Goal: Task Accomplishment & Management: Use online tool/utility

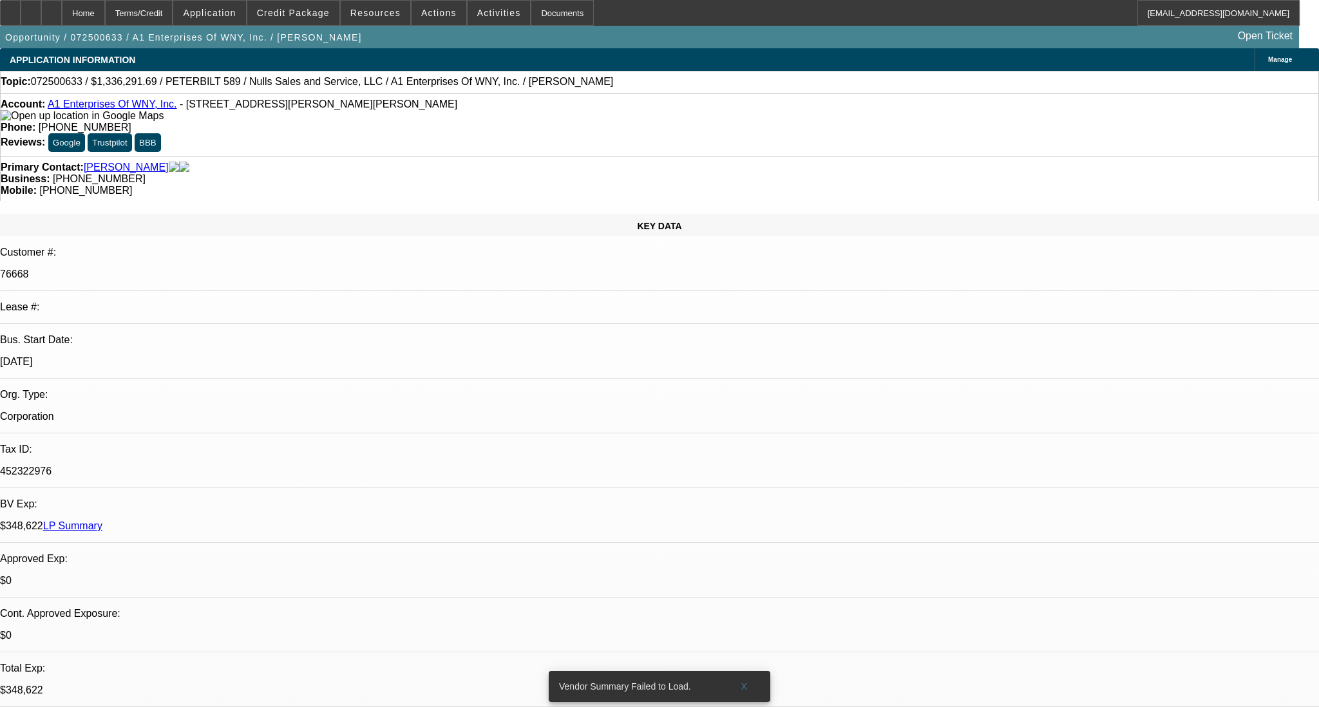
select select "0.1"
select select "2"
select select "0.1"
select select "1"
select select "2"
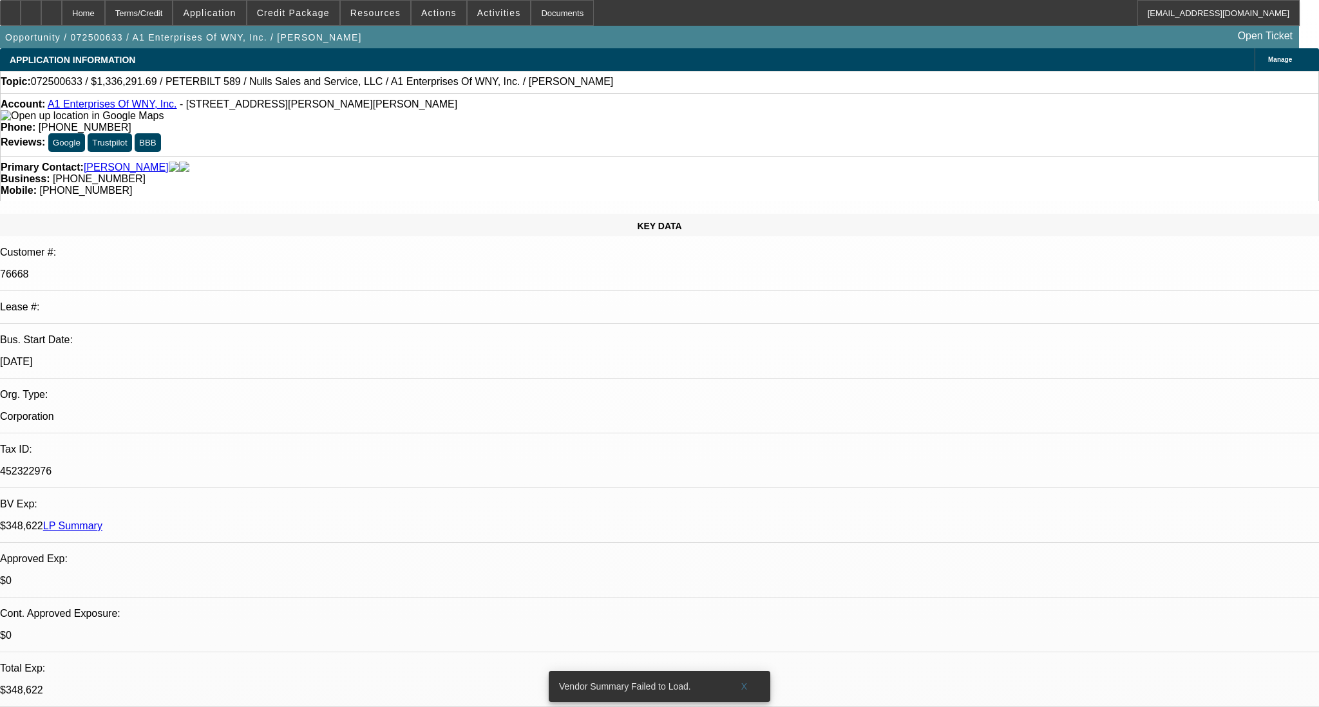
select select "4"
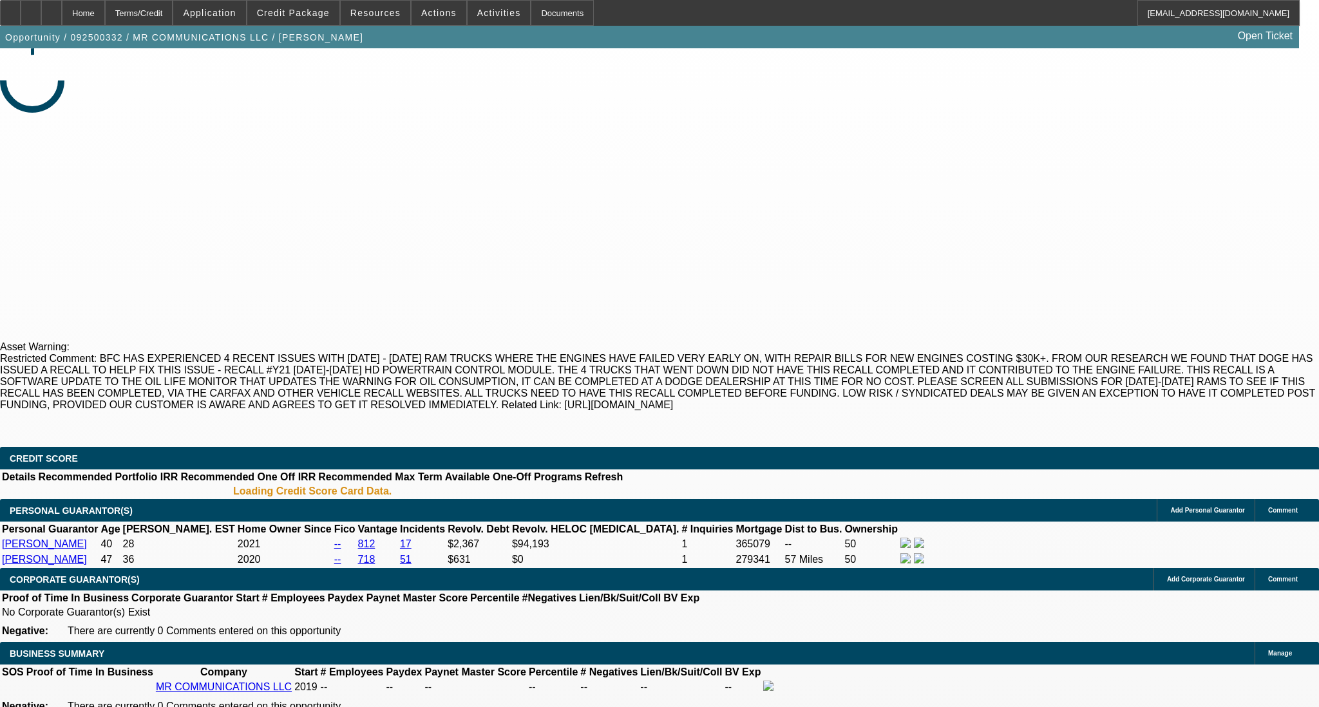
select select "0"
select select "2"
select select "0"
select select "6"
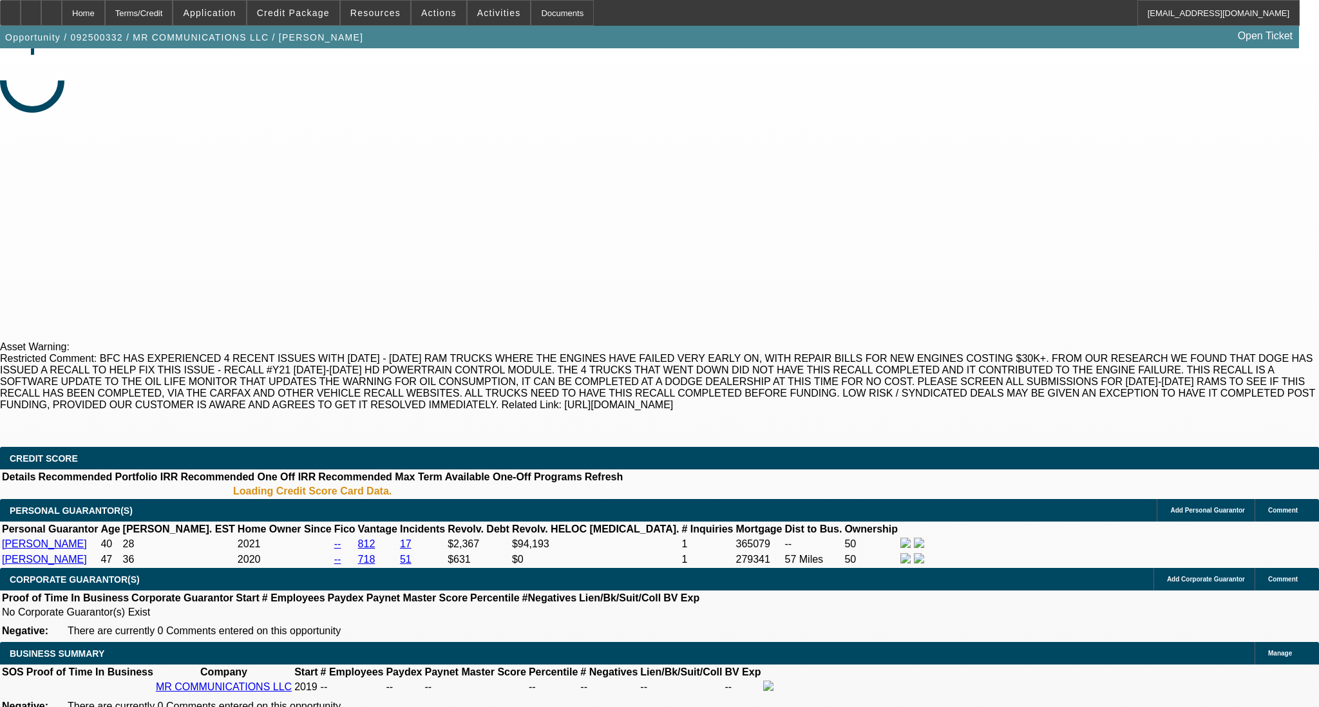
select select "0"
select select "2"
select select "0"
select select "6"
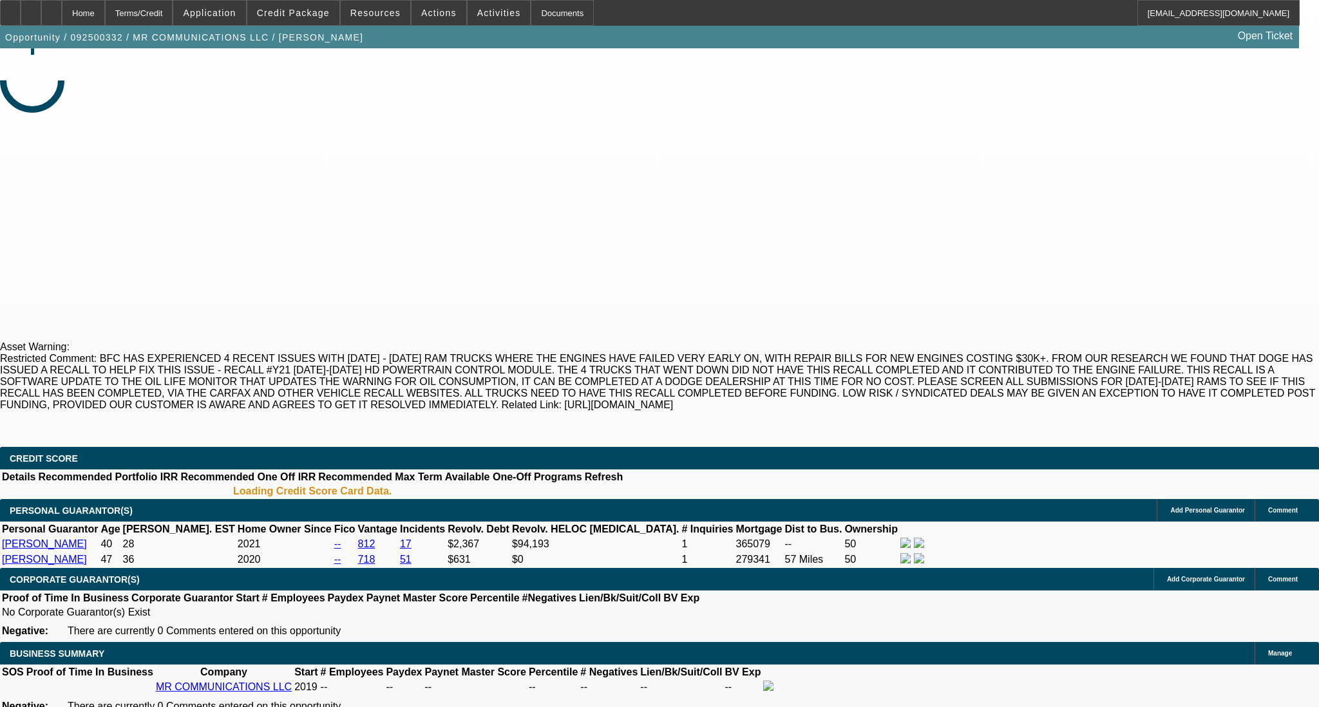
select select "0"
select select "2"
select select "0"
select select "6"
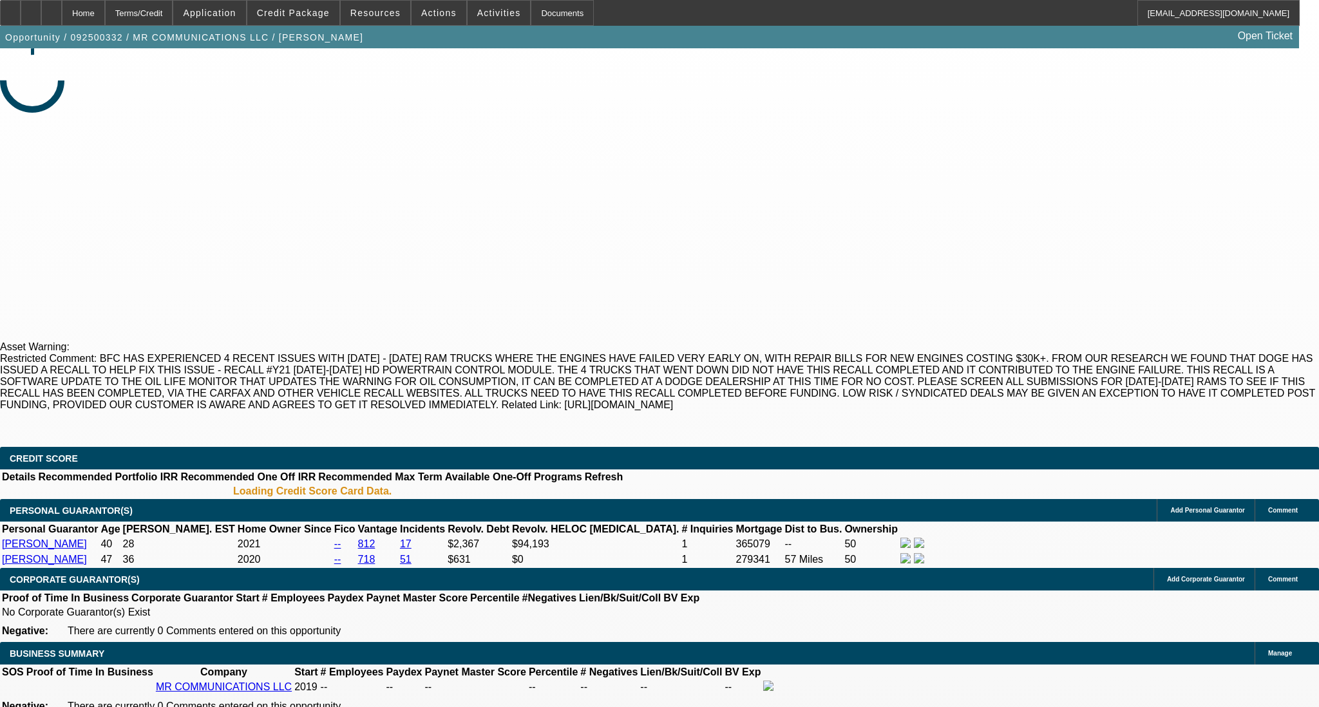
select select "0"
select select "2"
select select "0"
select select "6"
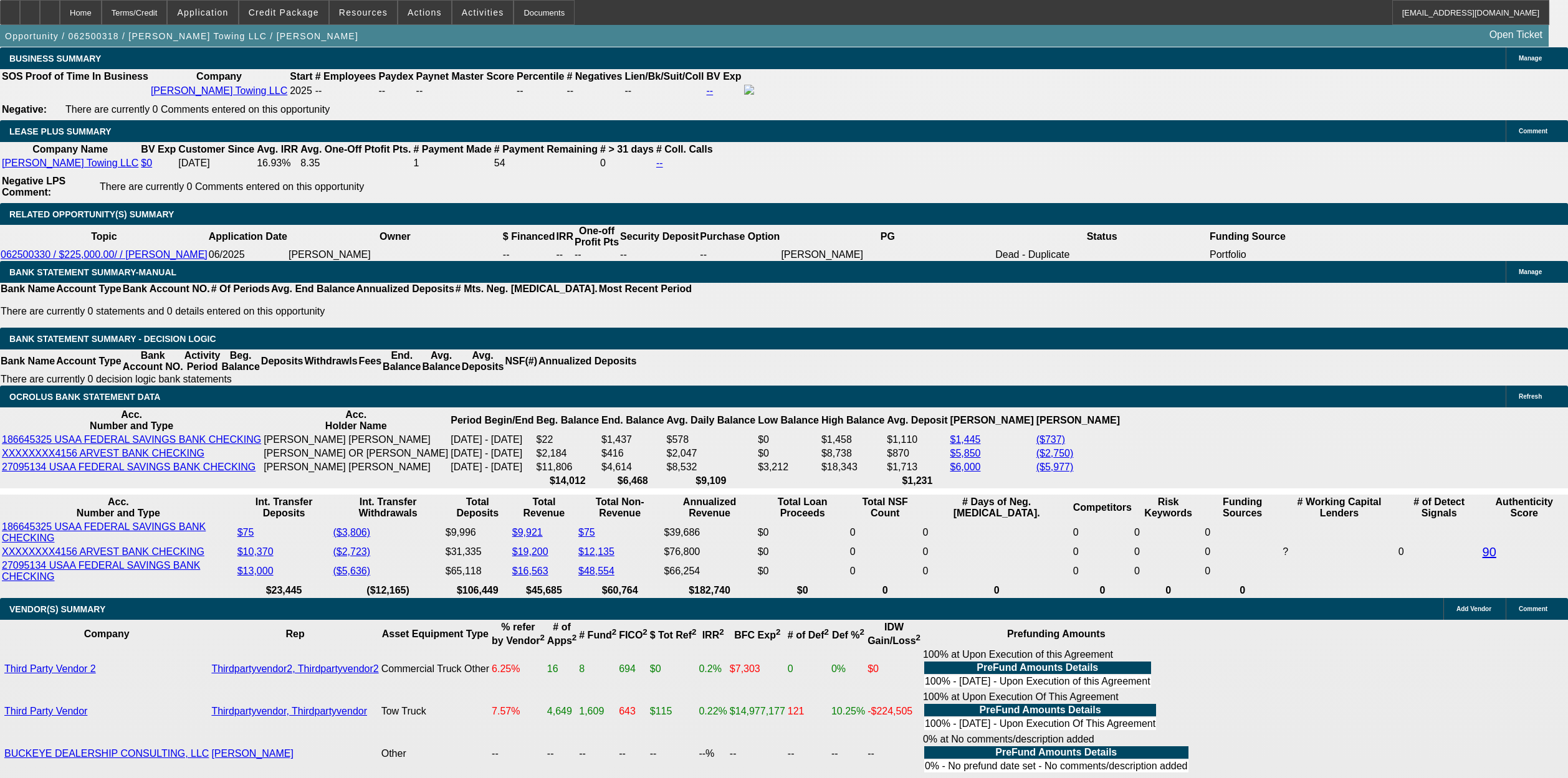
select select "0"
select select "2"
select select "0"
select select "6"
select select "0"
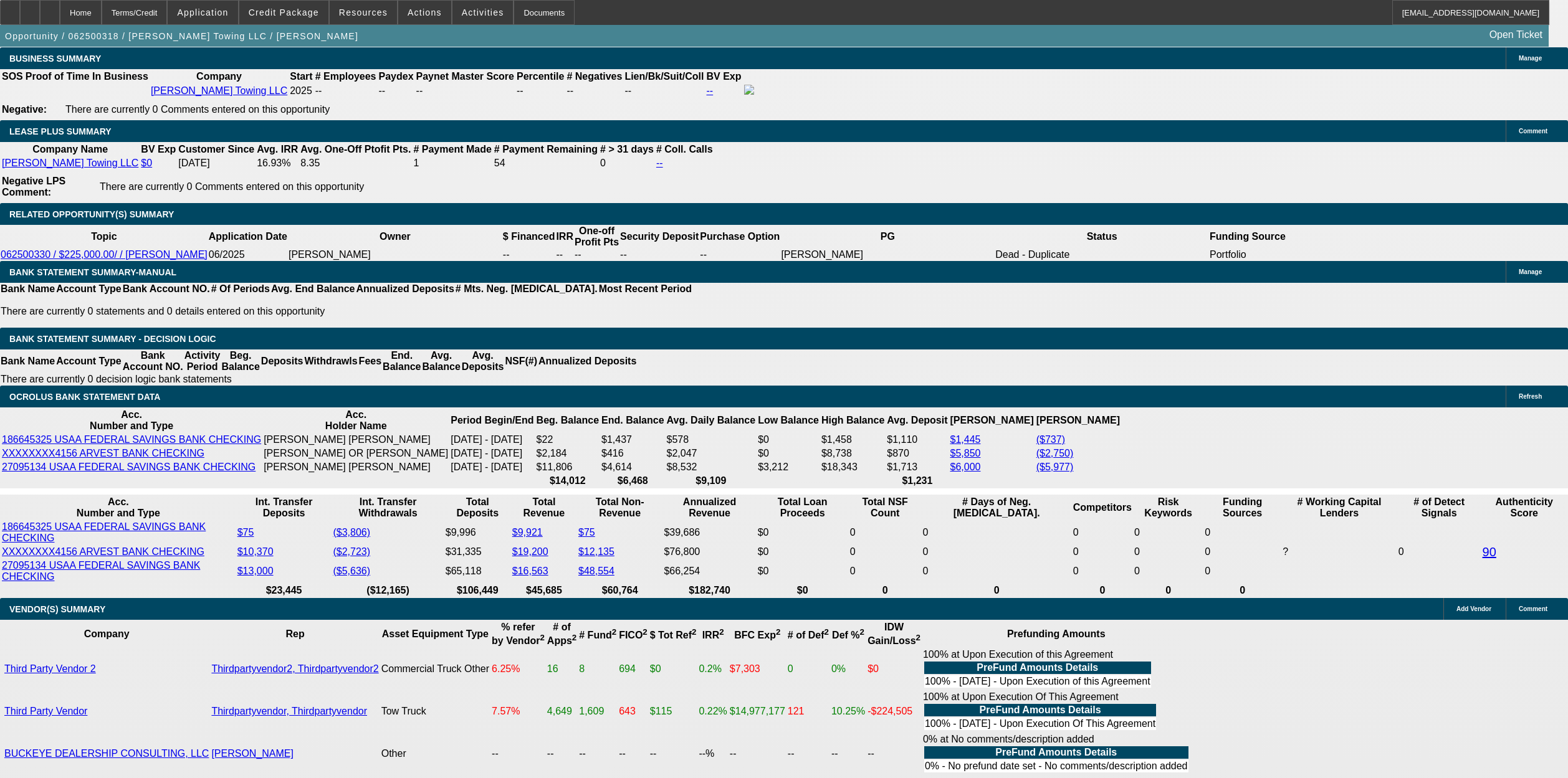
select select "2"
select select "0"
select select "6"
select select "0"
select select "2"
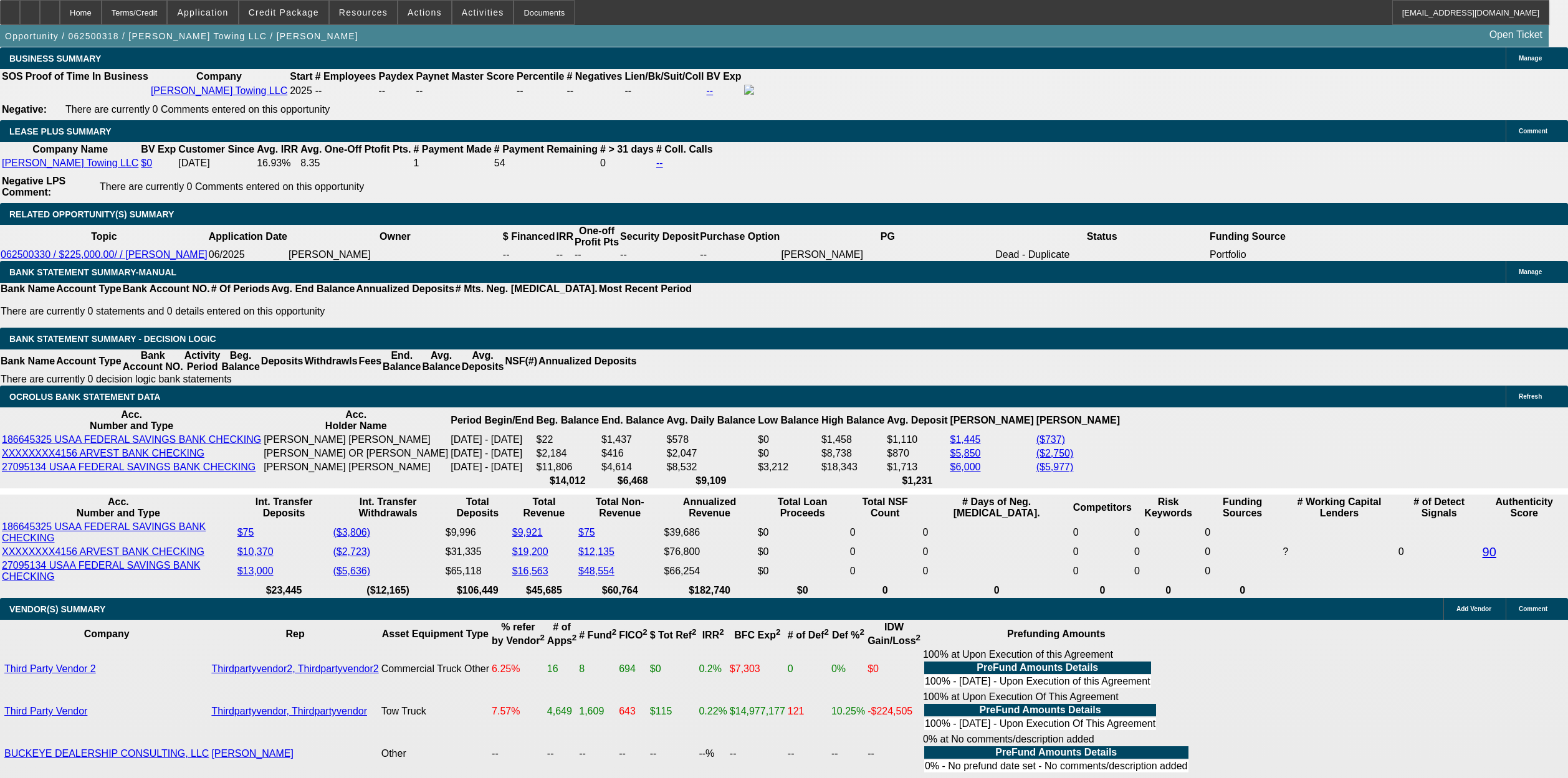
select select "0"
select select "6"
select select "0"
select select "2"
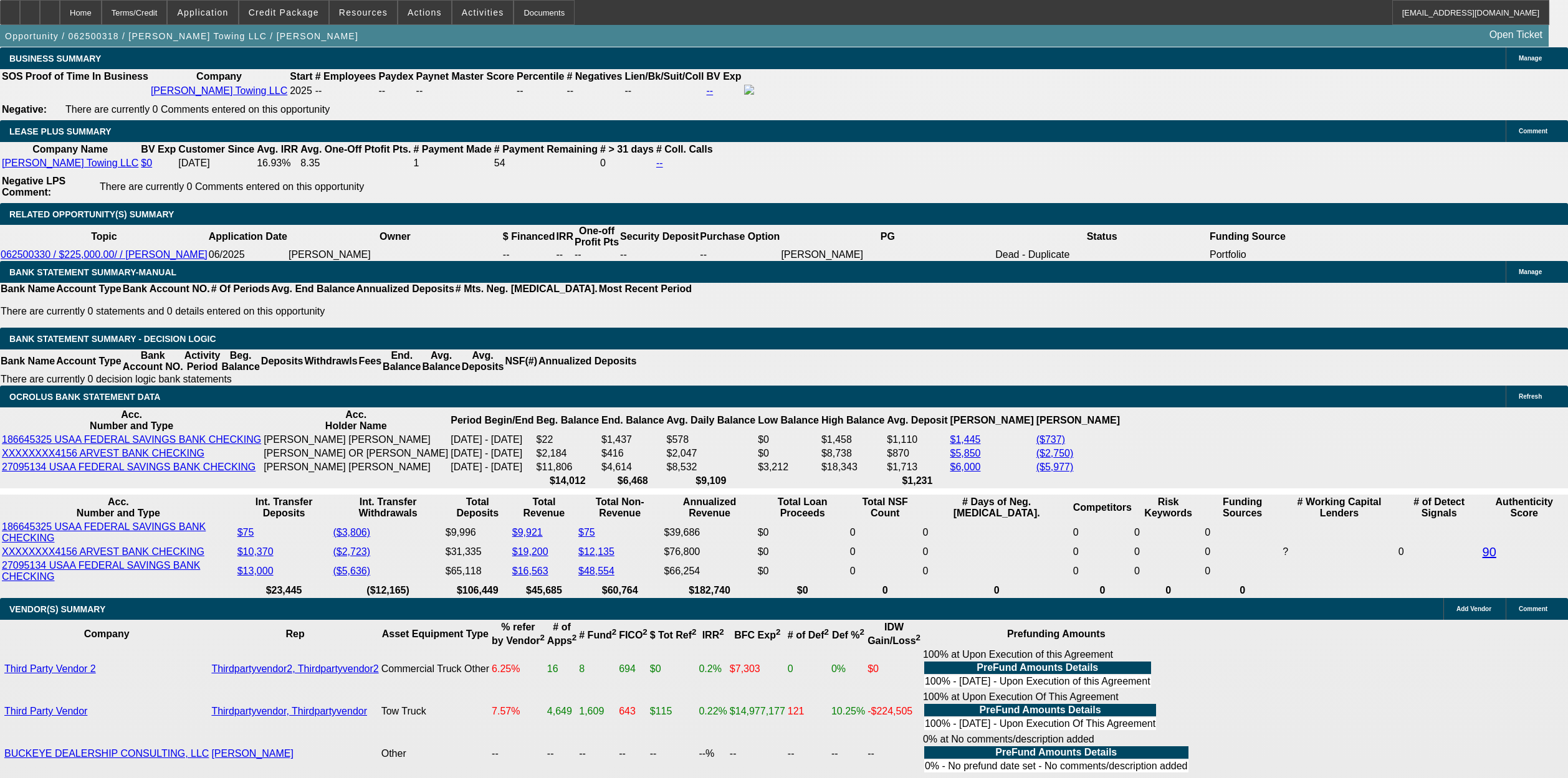
select select "0"
select select "6"
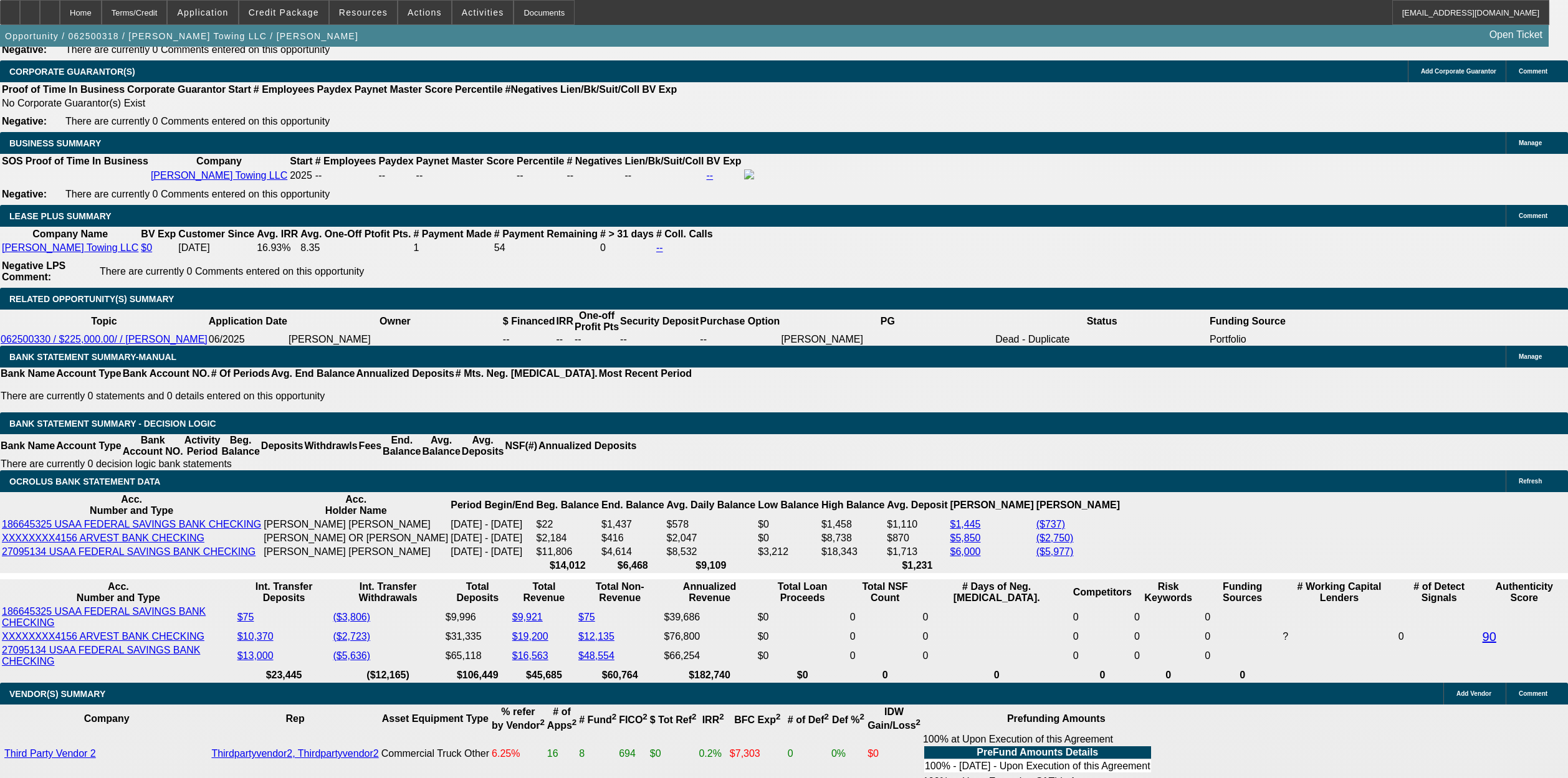
scroll to position [2114, 0]
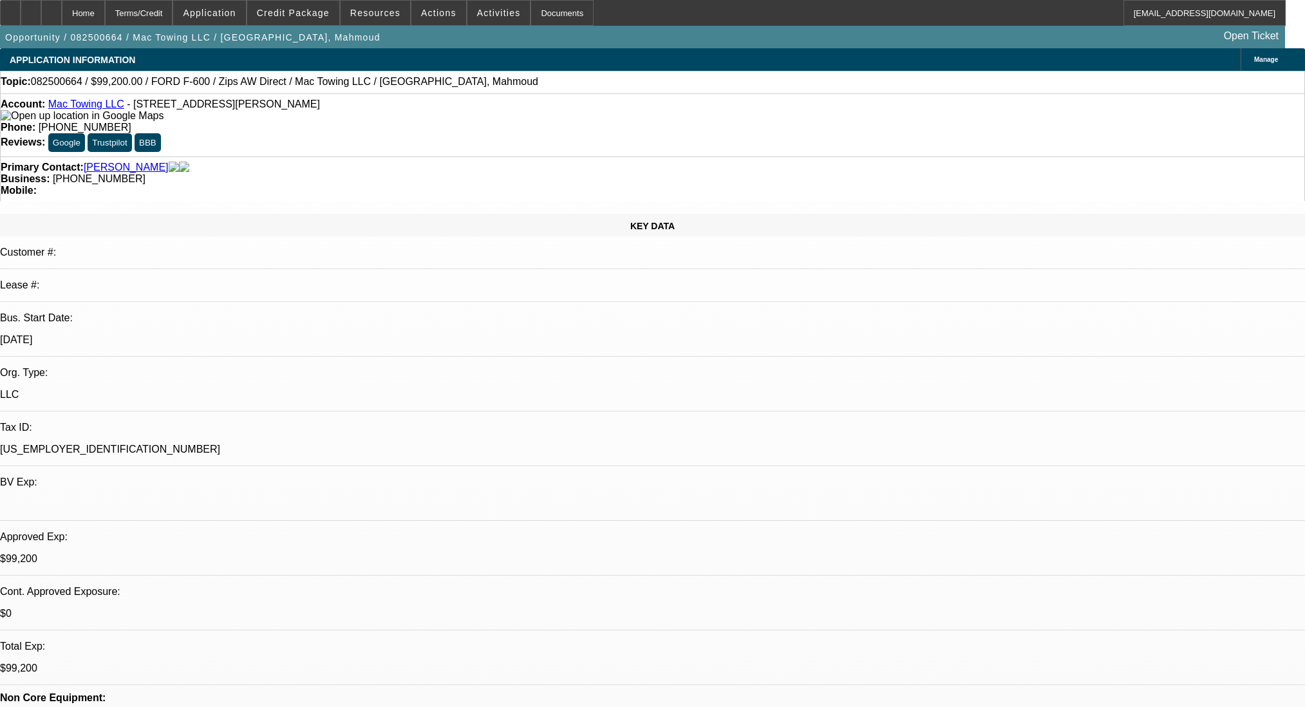
select select "0"
select select "2"
select select "0"
select select "6"
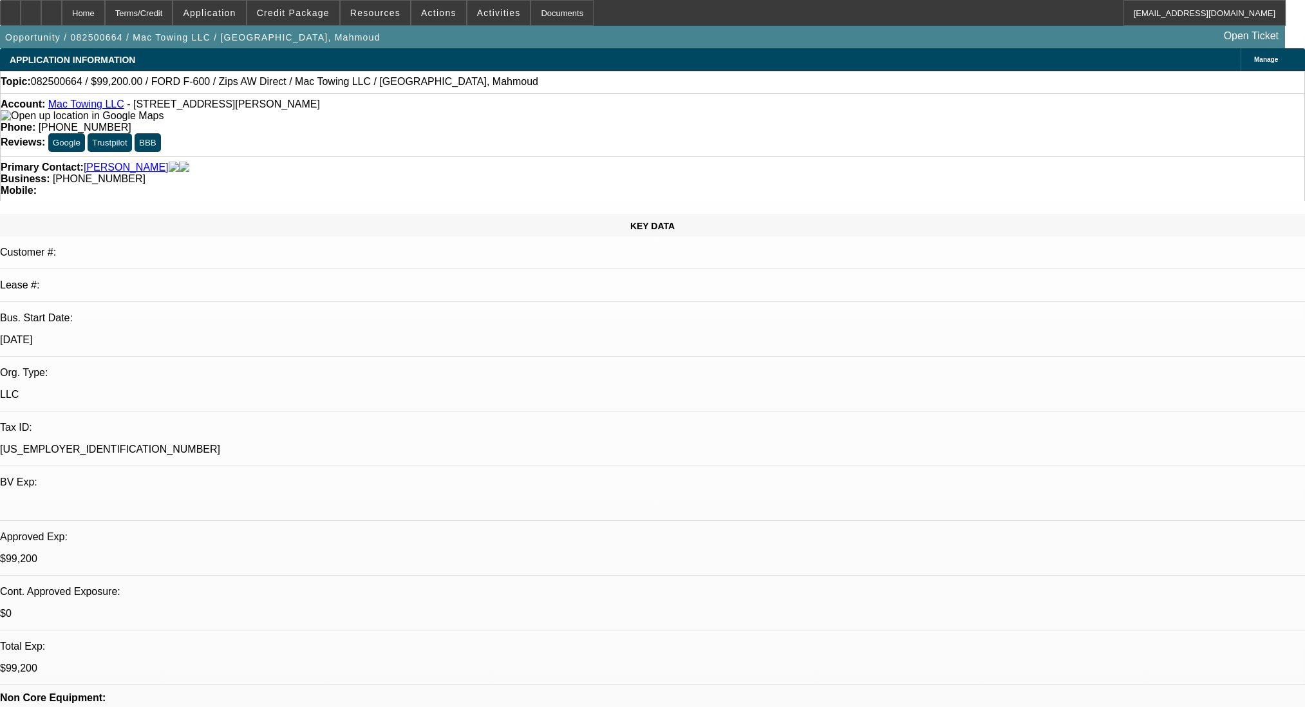
select select "0.2"
select select "2"
select select "0"
select select "6"
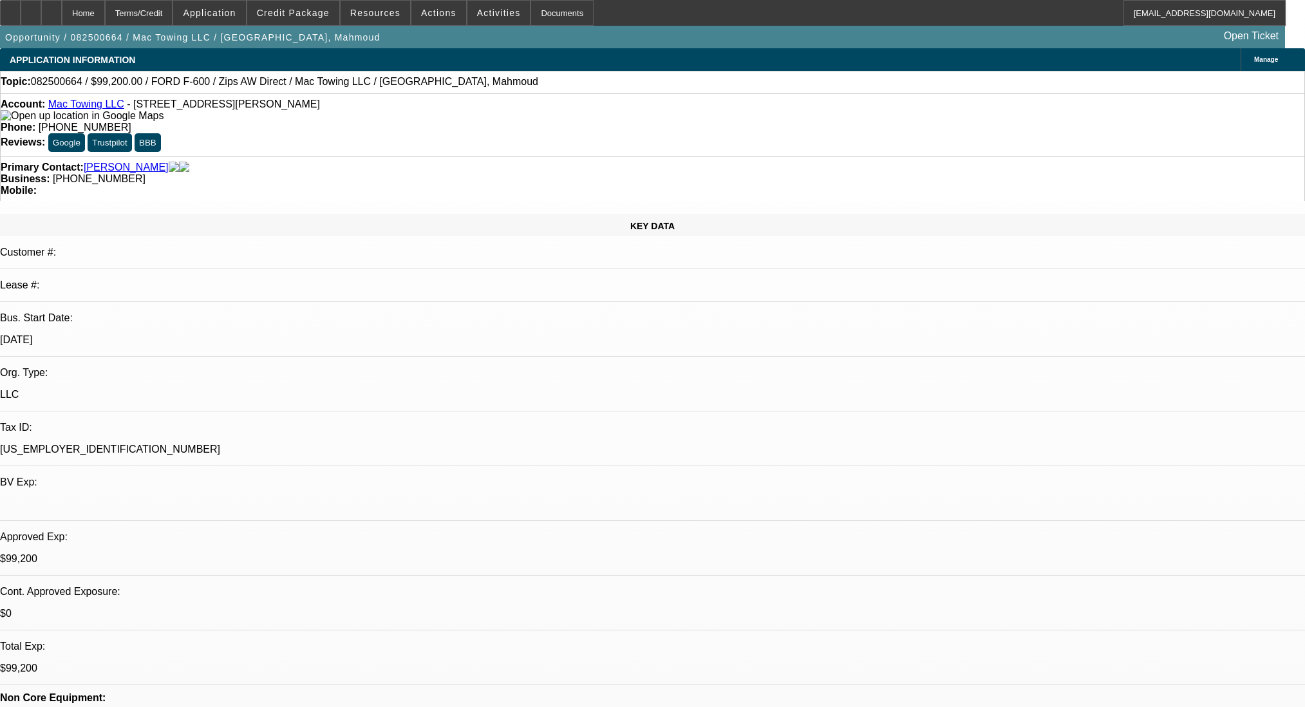
select select "0.2"
select select "2"
select select "0"
select select "6"
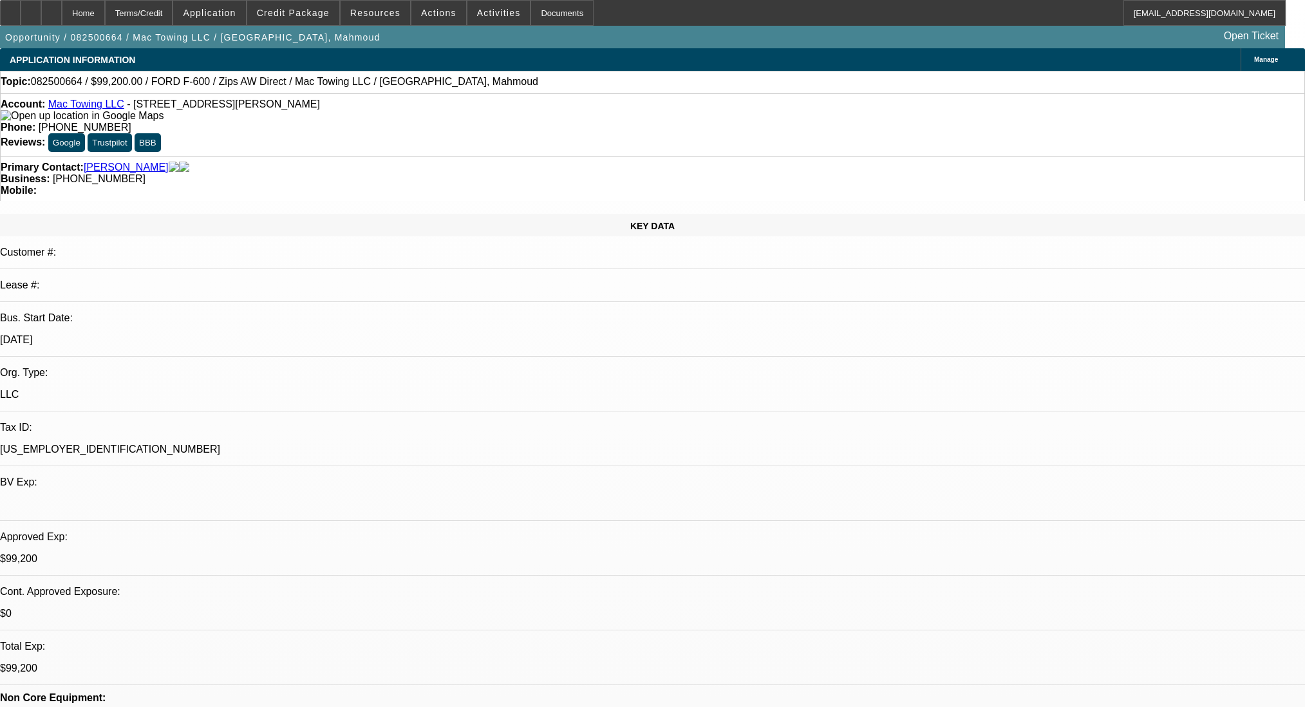
select select "0.2"
select select "2"
select select "0"
select select "6"
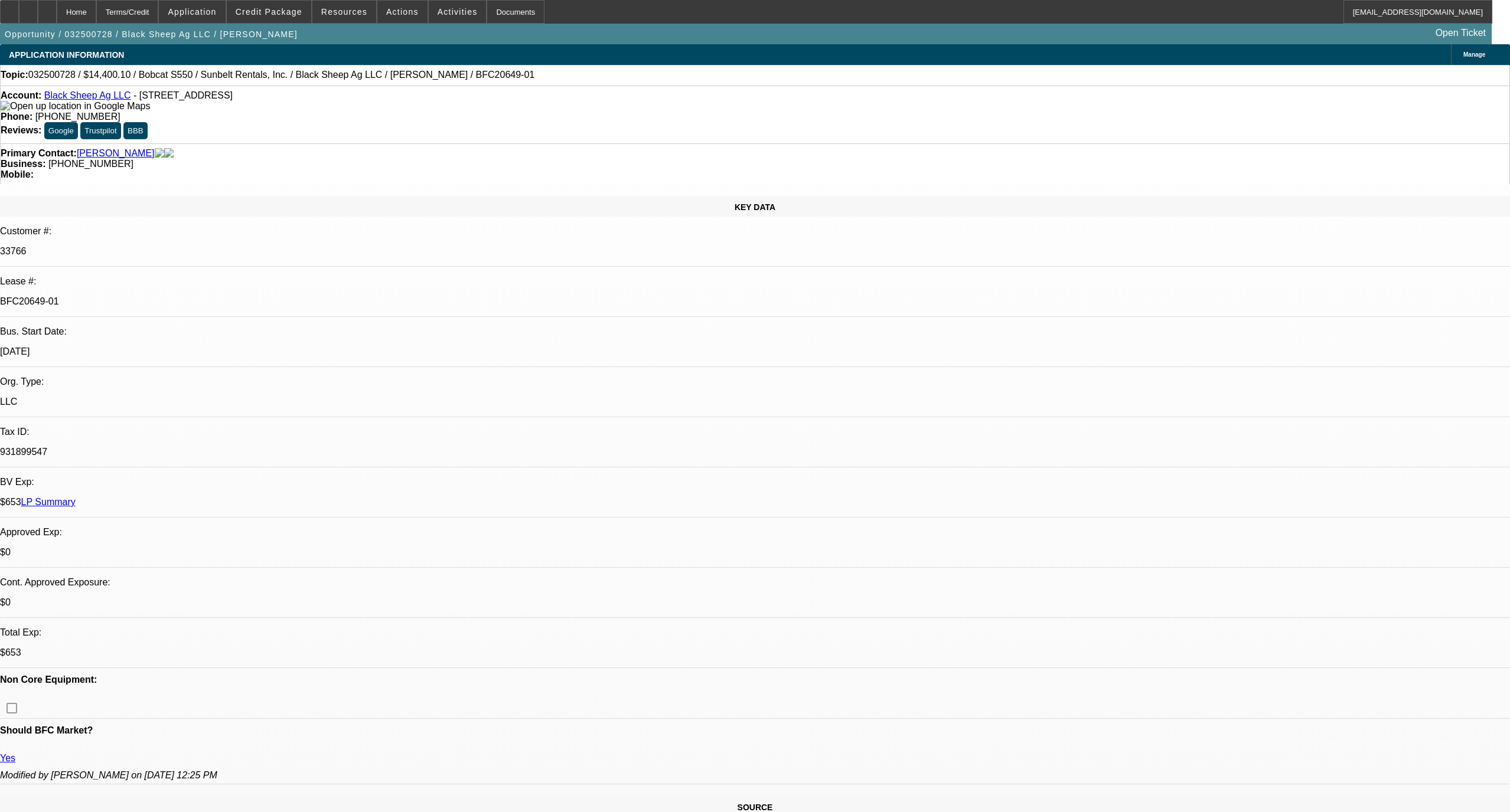
select select "0"
select select "0.1"
select select "4"
select select "0"
select select "0.1"
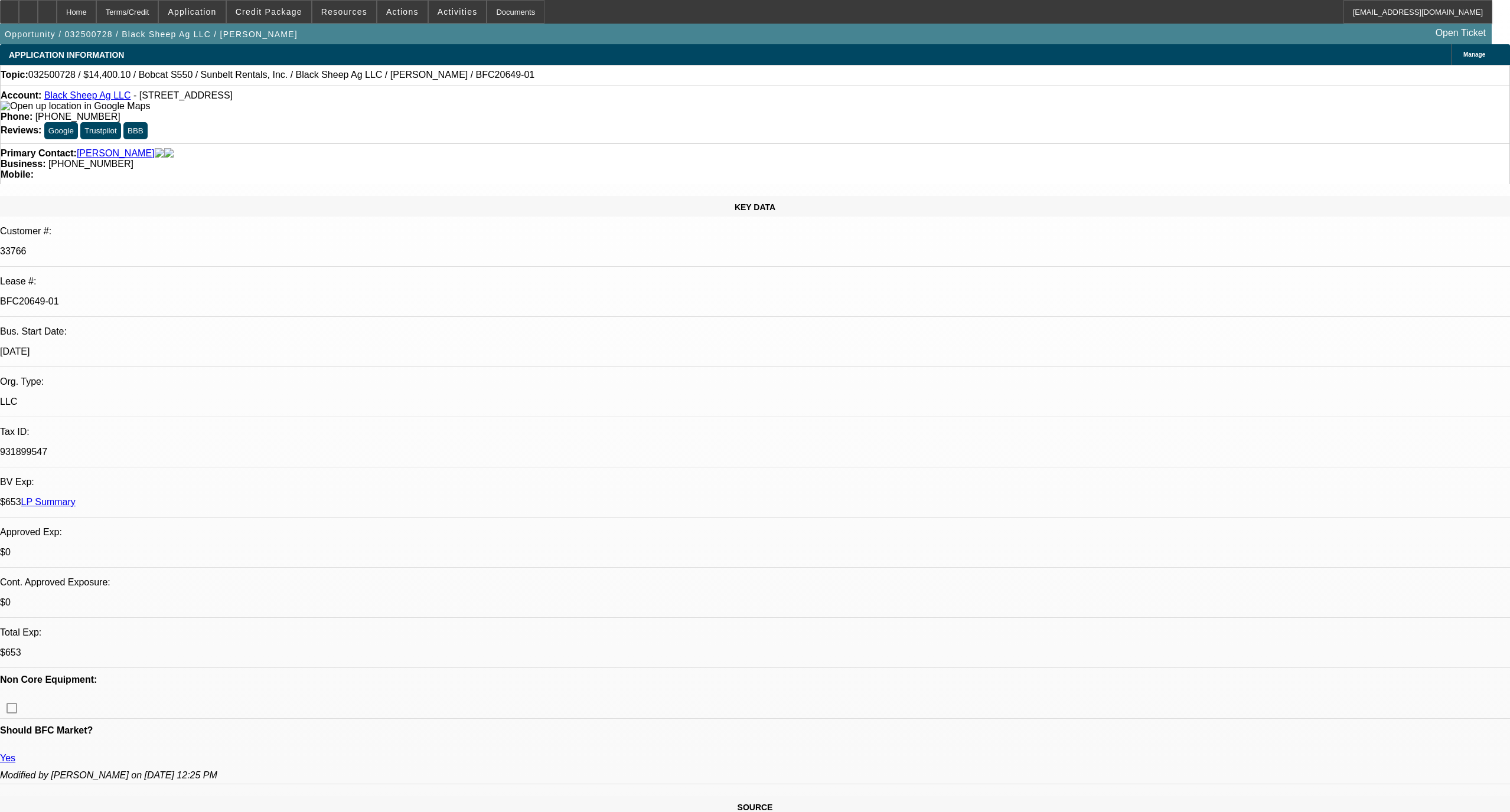
select select "4"
select select "0"
select select "0.1"
select select "4"
select select "0"
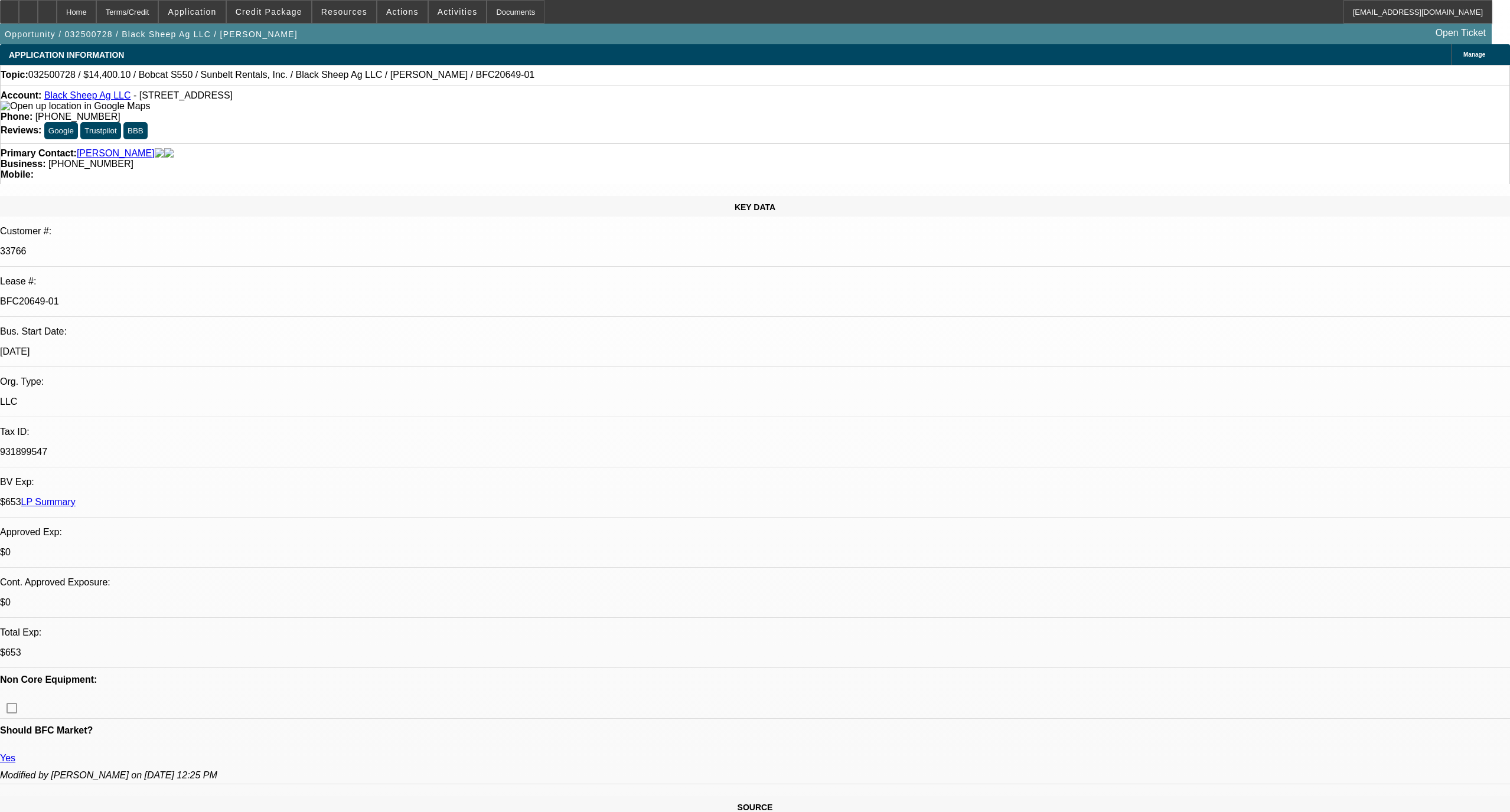
select select "0.1"
select select "4"
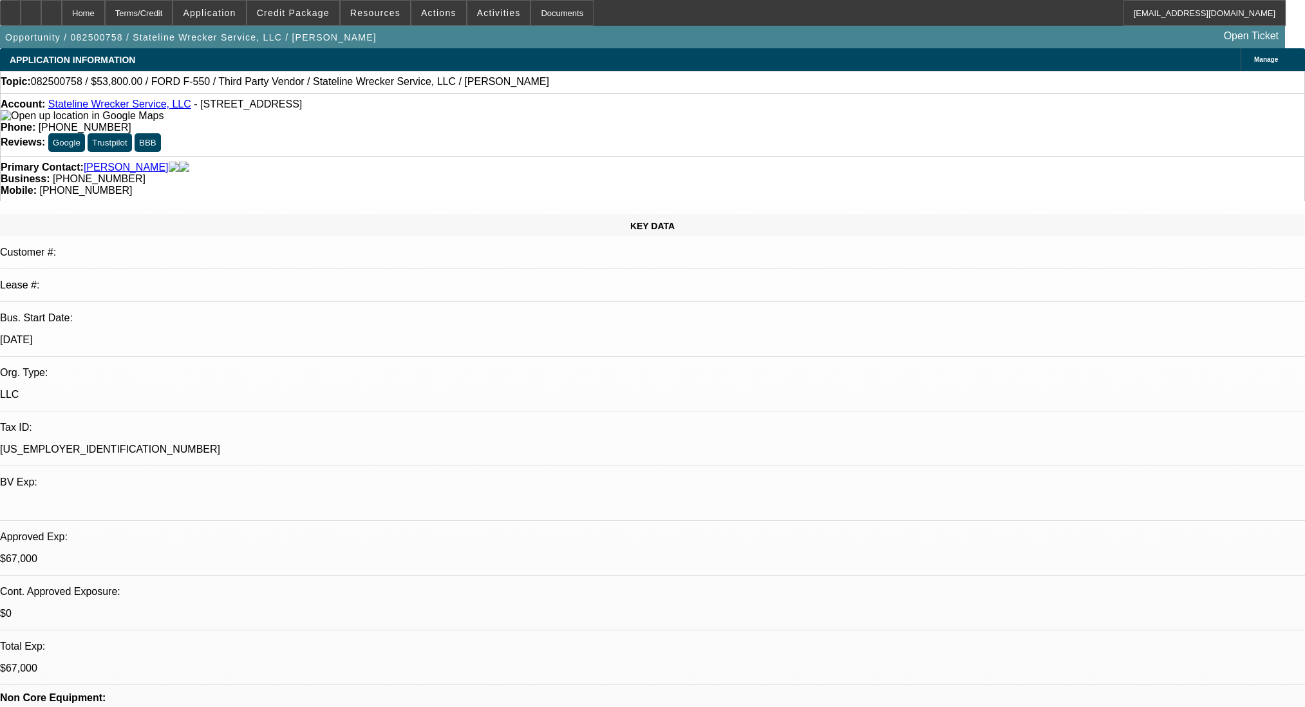
select select "0"
select select "2"
select select "0.1"
select select "4"
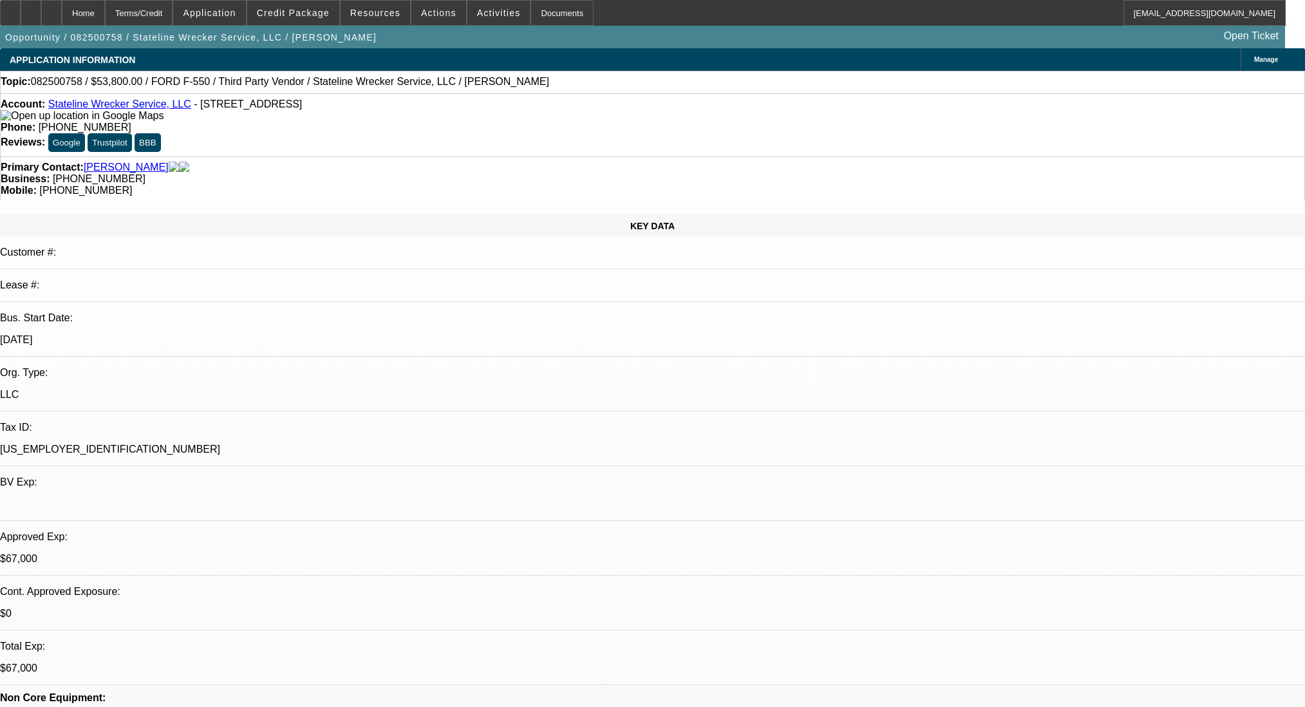
select select "0"
select select "2"
select select "0.1"
select select "4"
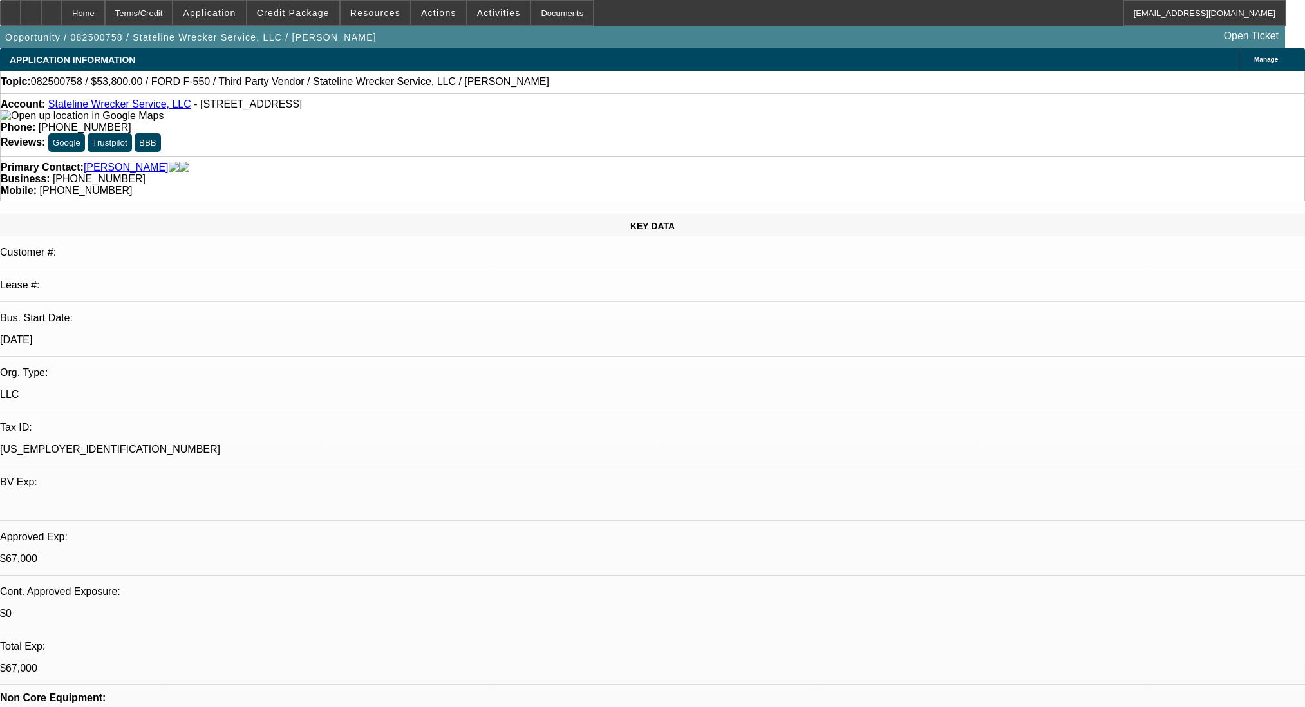
select select "0"
select select "2"
select select "0.1"
select select "4"
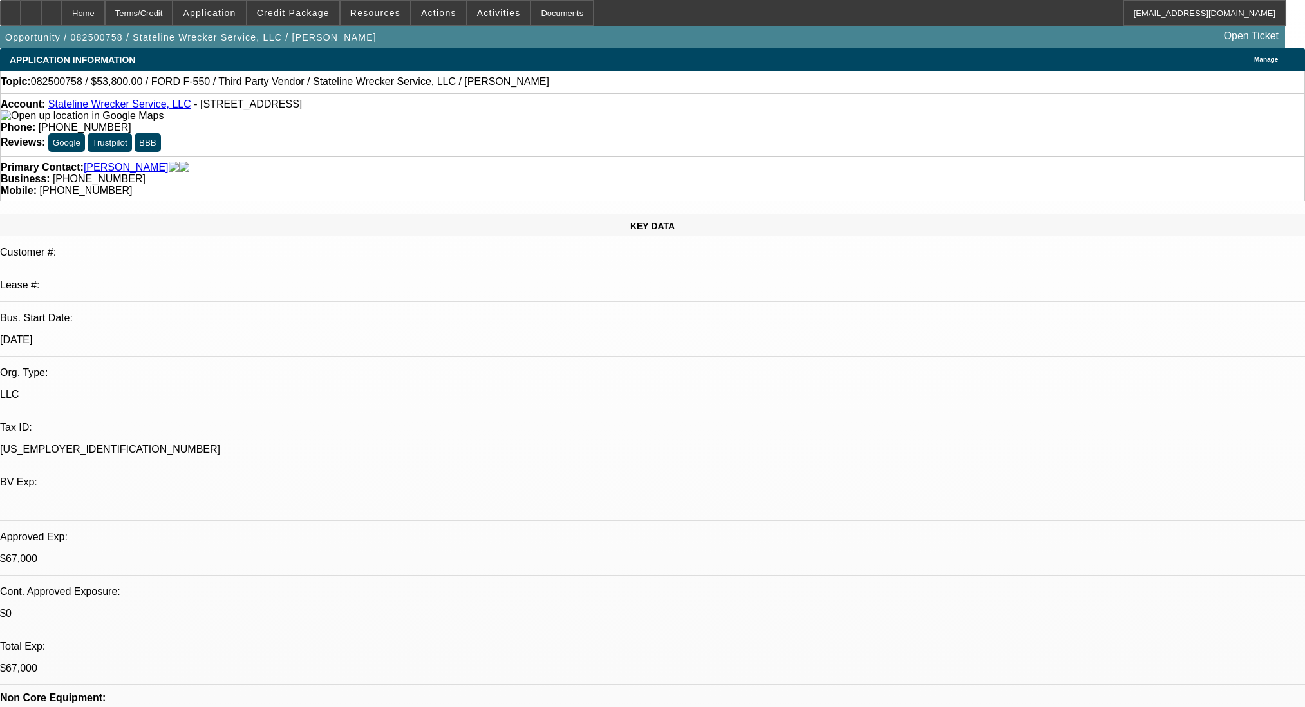
select select "0"
select select "2"
select select "0.1"
select select "4"
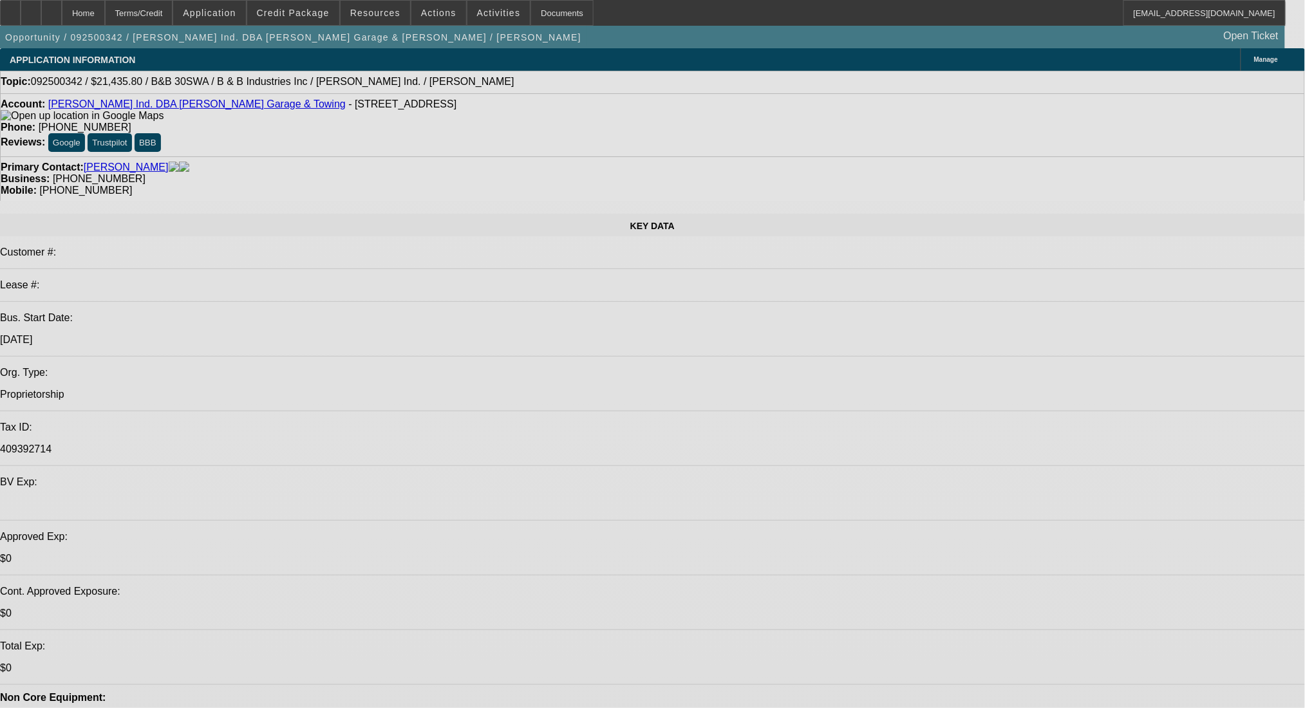
select select "0"
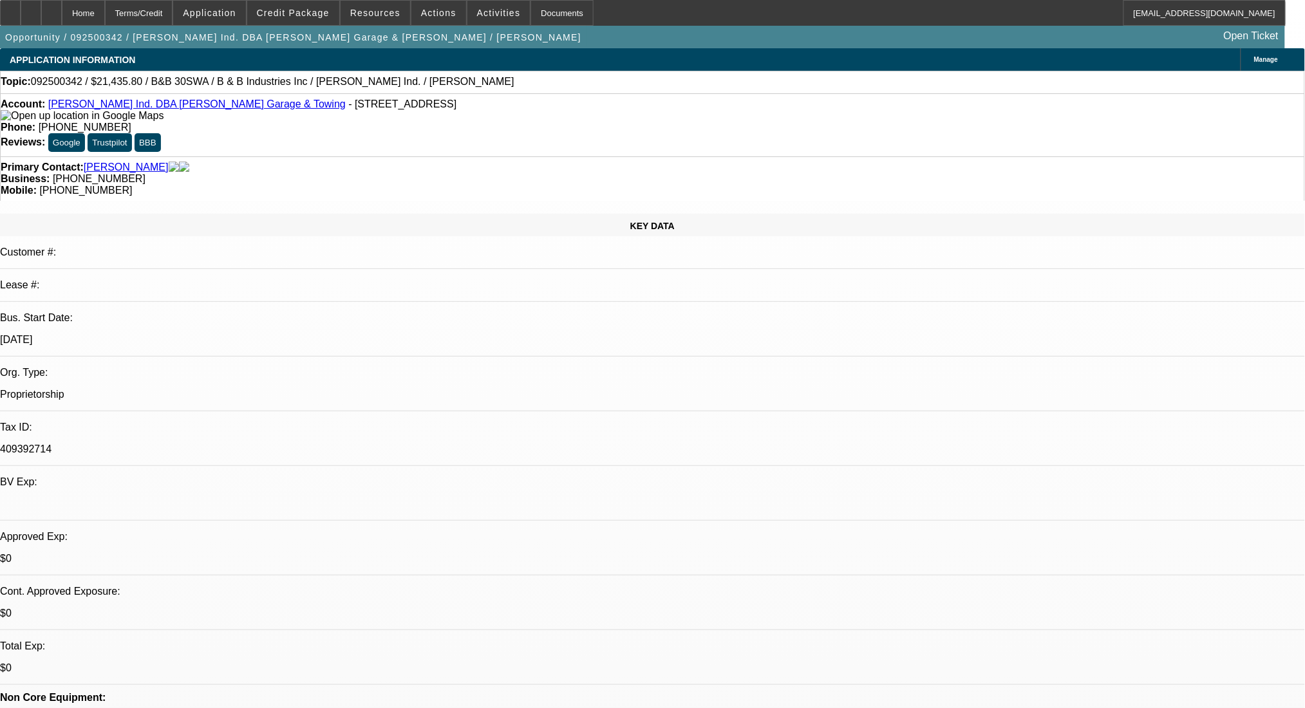
select select "0"
select select "6"
select select "0"
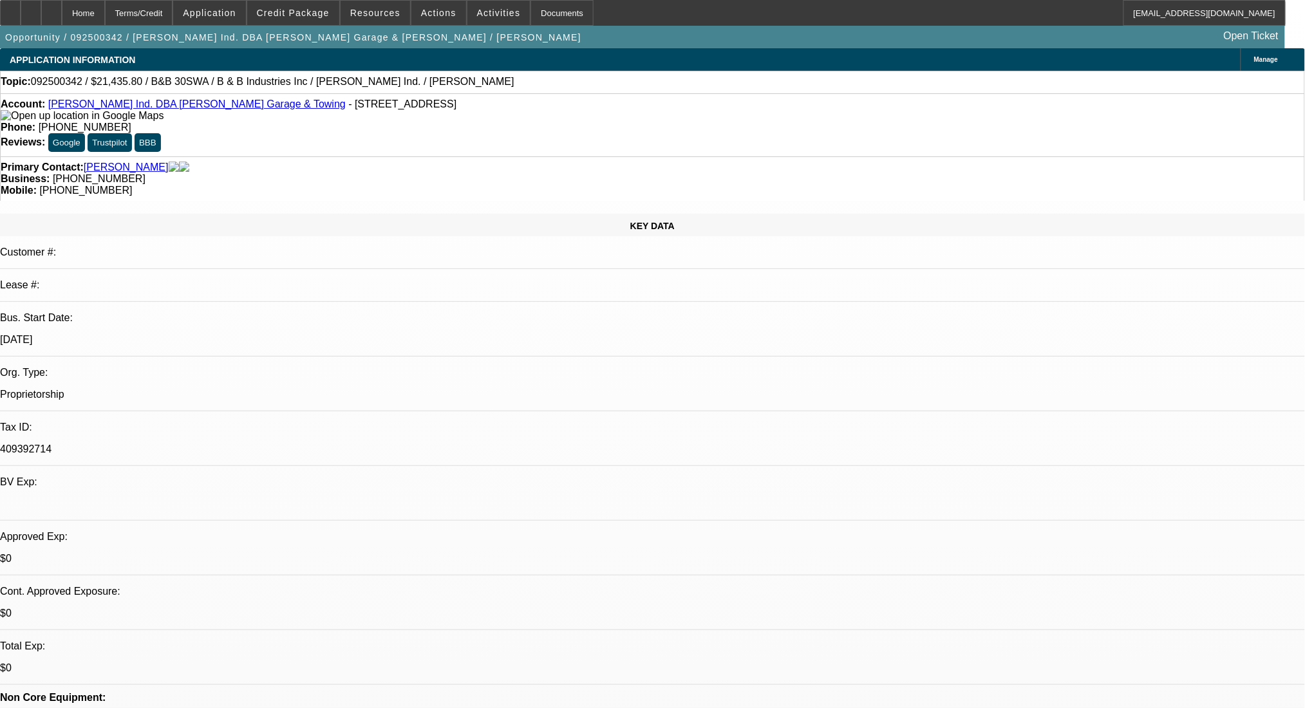
select select "0"
select select "6"
select select "0"
select select "2"
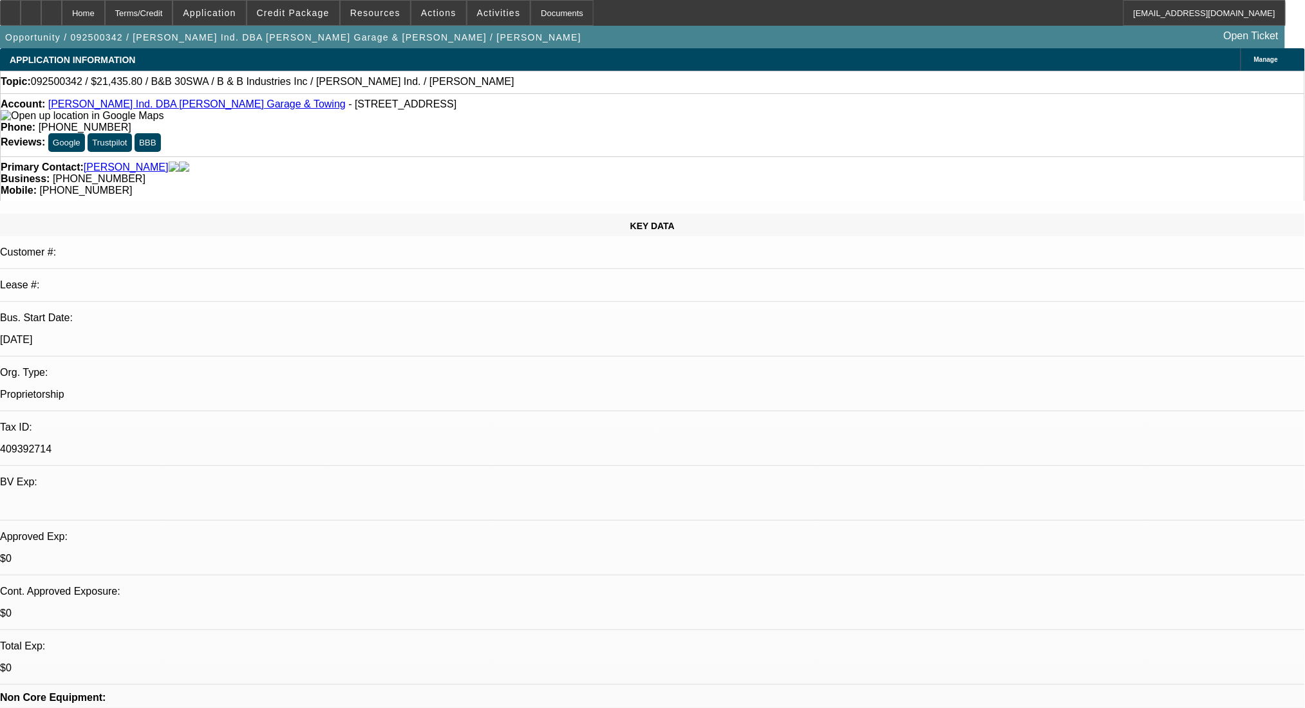
select select "0"
select select "6"
select select "0"
select select "2"
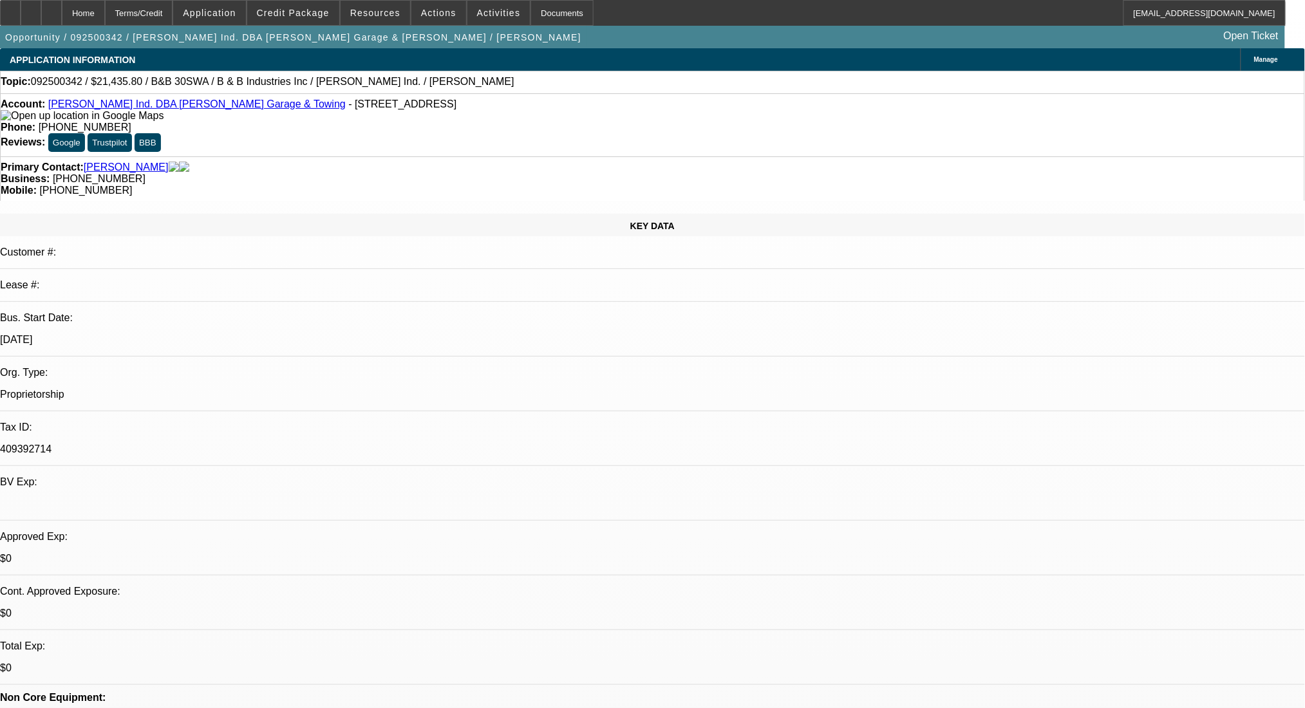
select select "0"
select select "6"
click at [173, 13] on div "Terms/Credit" at bounding box center [139, 13] width 68 height 26
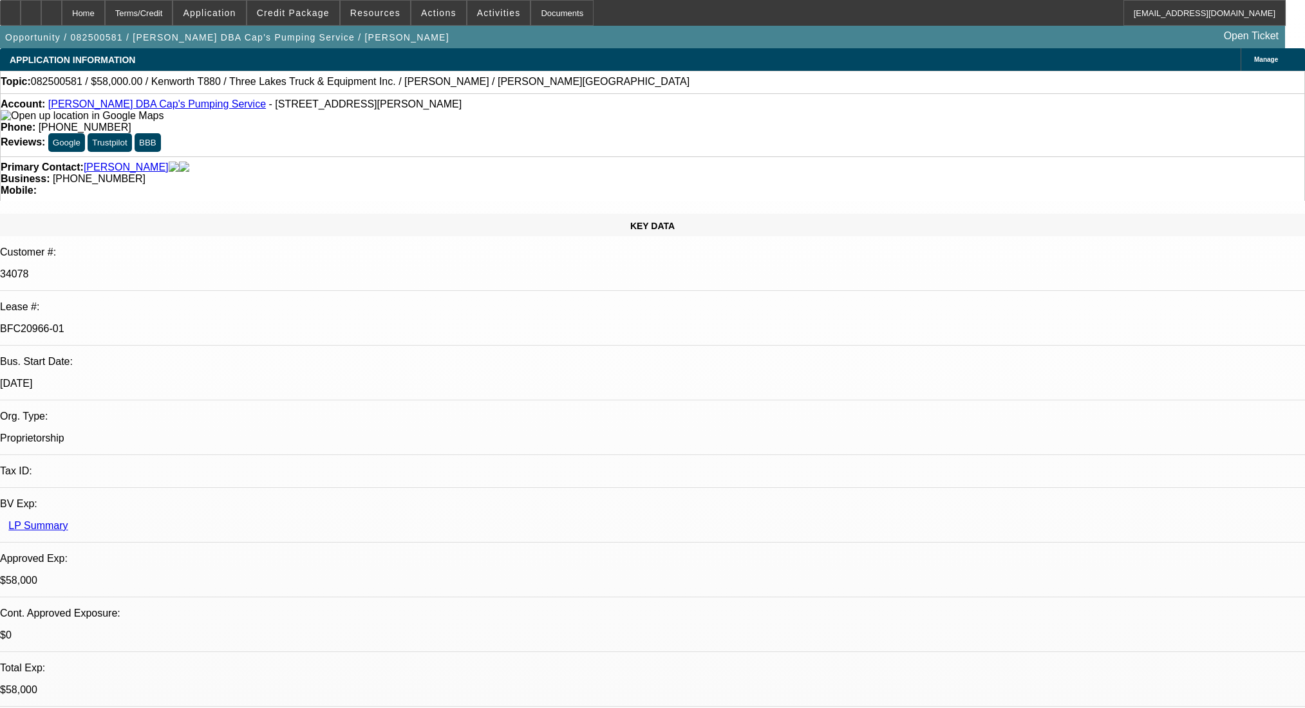
select select "0"
select select "9"
select select "0"
select select "6"
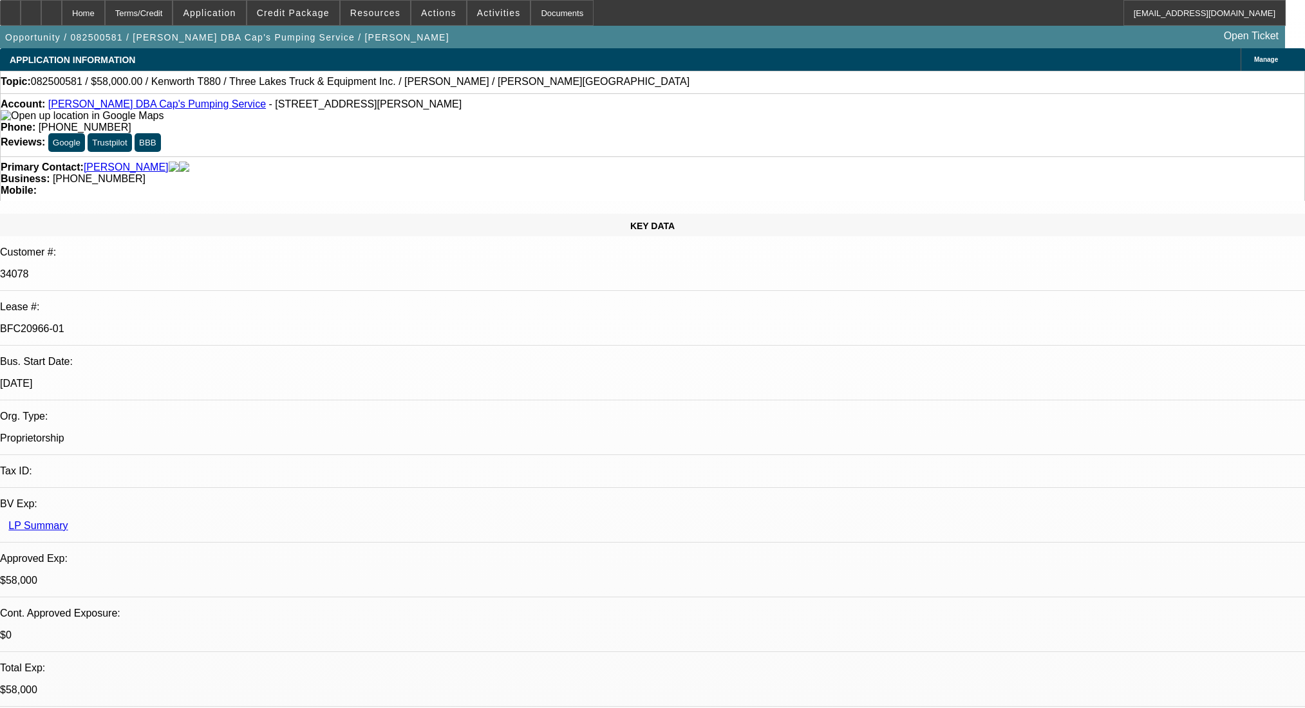
select select "0"
select select "9"
select select "0"
select select "6"
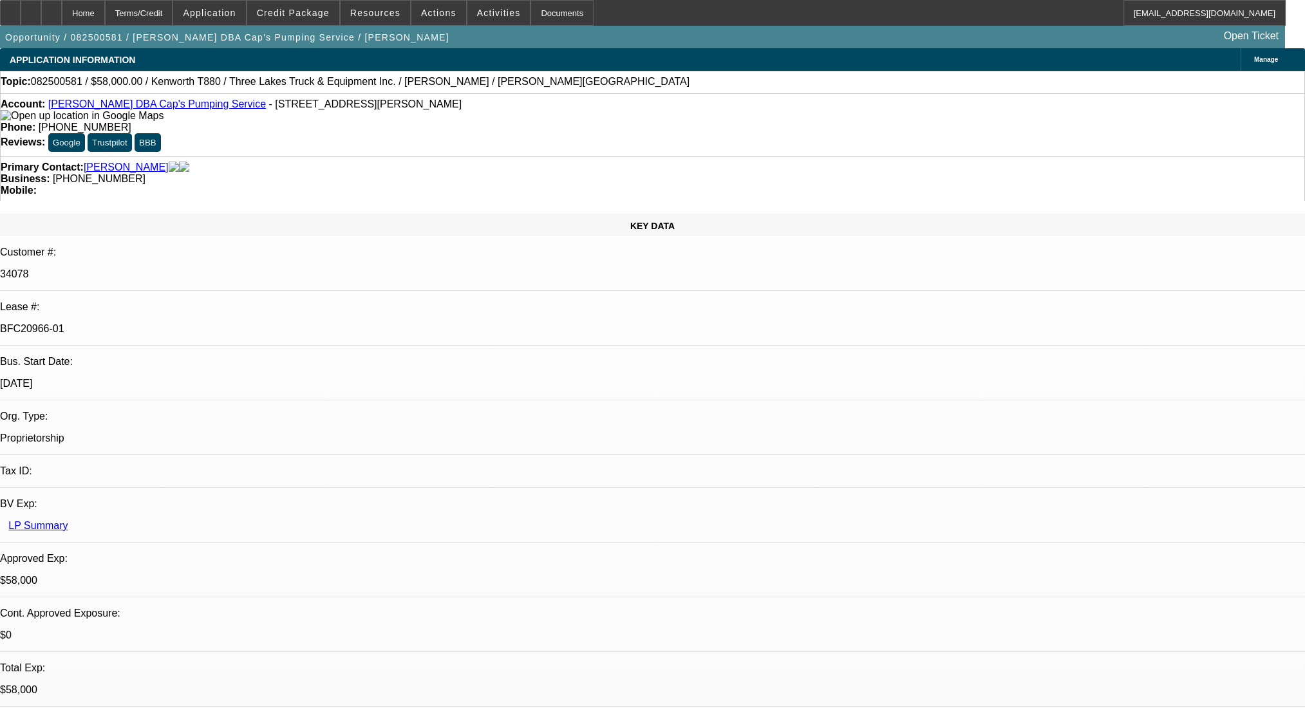
select select "0"
select select "9"
select select "0.1"
select select "4"
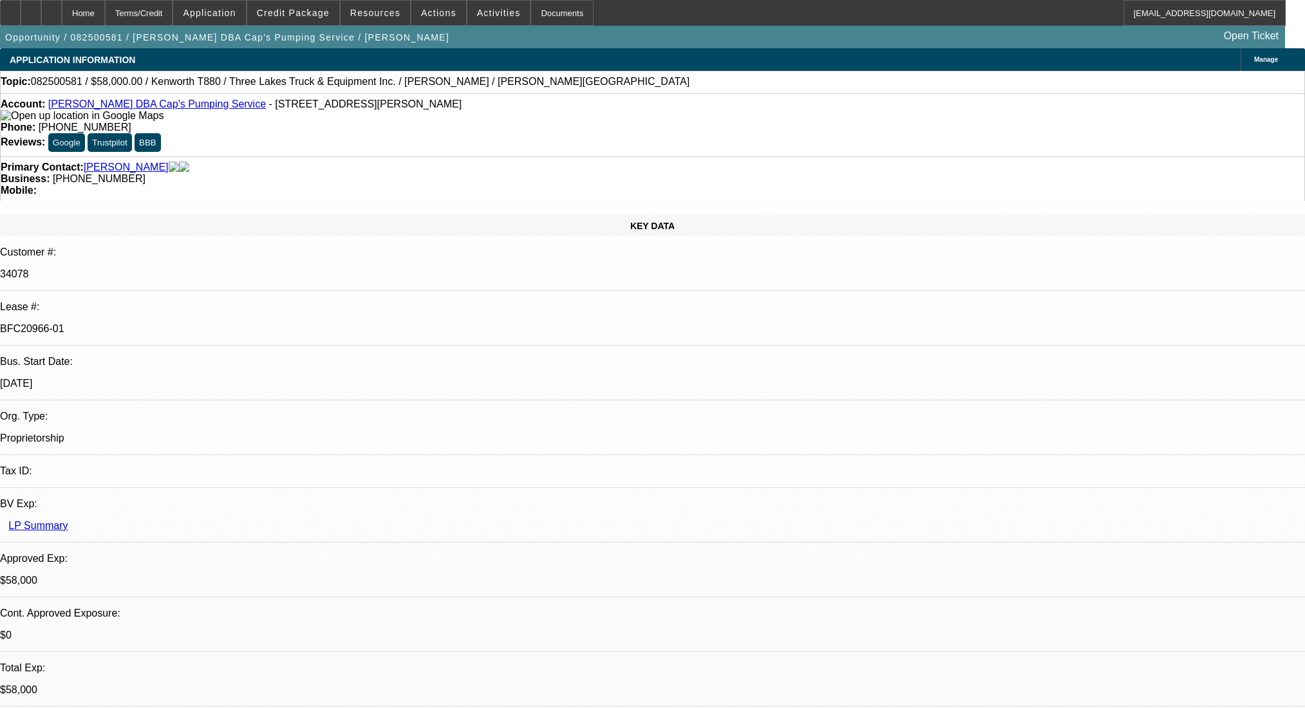
select select "0"
select select "0.1"
select select "4"
